Goal: Information Seeking & Learning: Check status

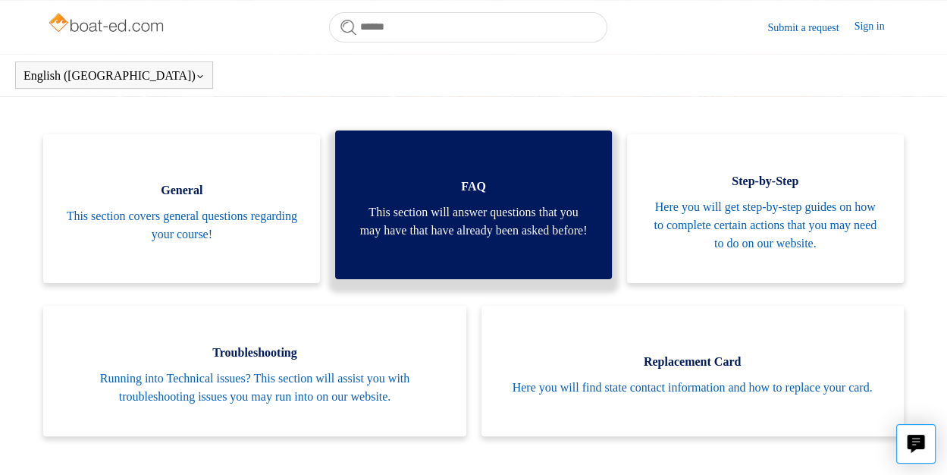
click at [470, 223] on span "This section will answer questions that you may have that have already been ask…" at bounding box center [473, 221] width 231 height 36
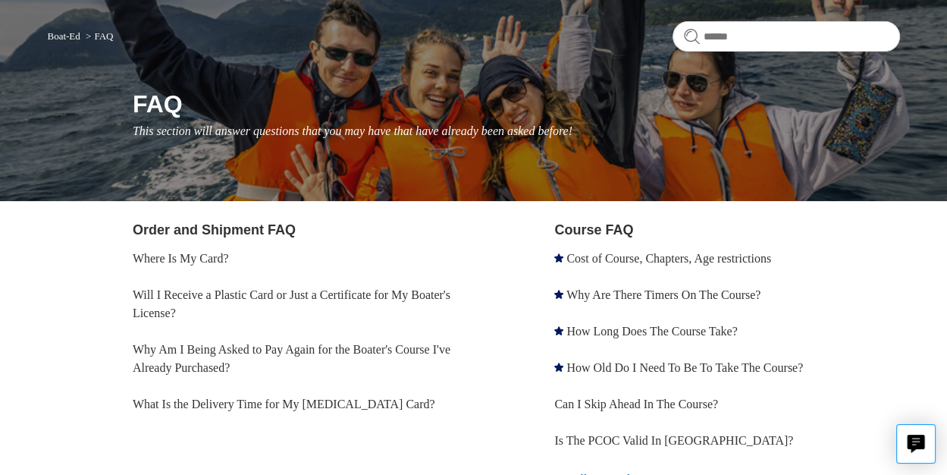
scroll to position [121, 0]
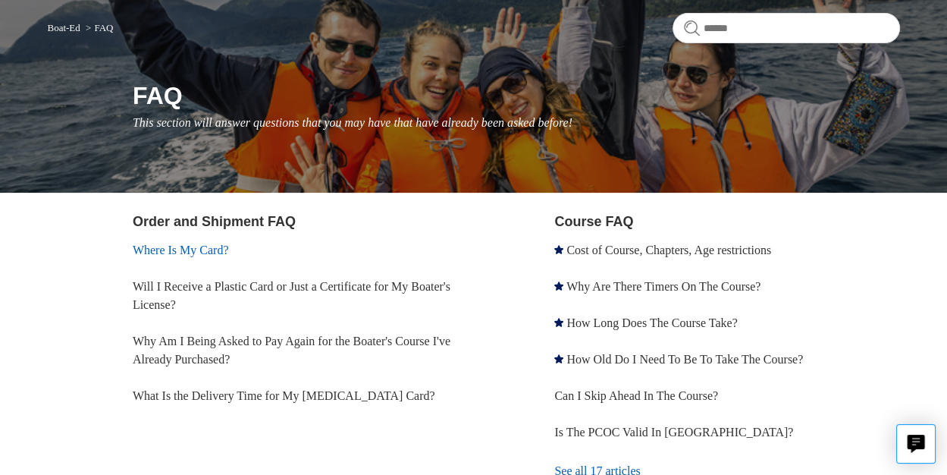
click at [215, 250] on link "Where Is My Card?" at bounding box center [181, 250] width 96 height 13
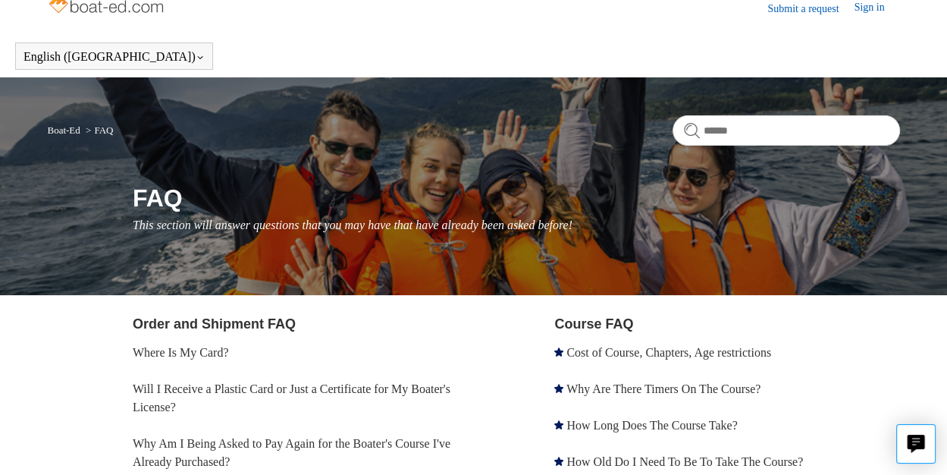
scroll to position [0, 0]
